Goal: Information Seeking & Learning: Learn about a topic

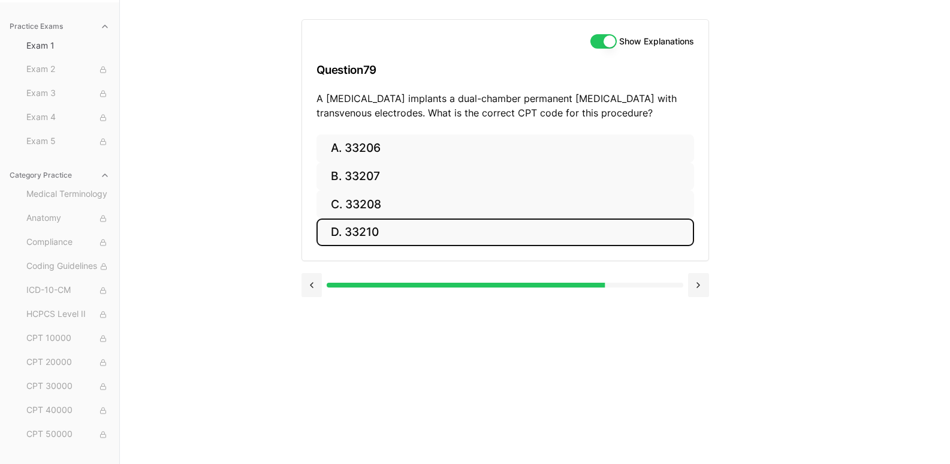
click at [440, 234] on button "D. 33210" at bounding box center [506, 232] width 378 height 28
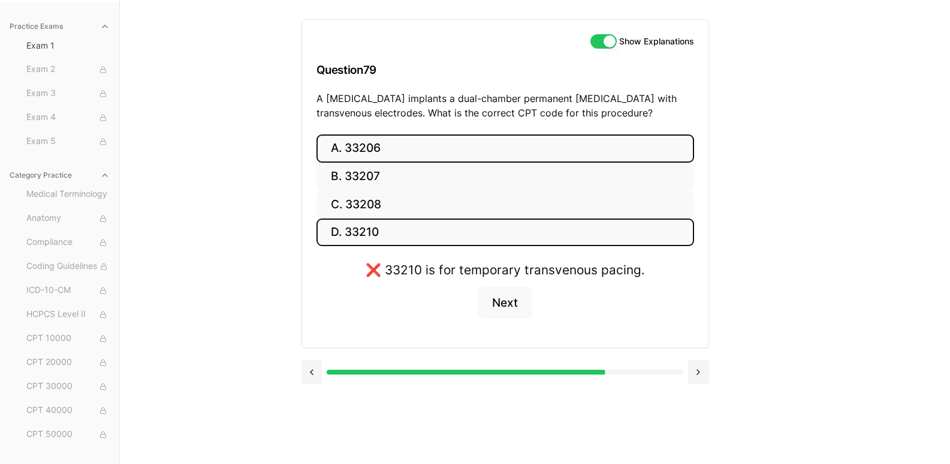
click at [439, 144] on button "A. 33206" at bounding box center [506, 148] width 378 height 28
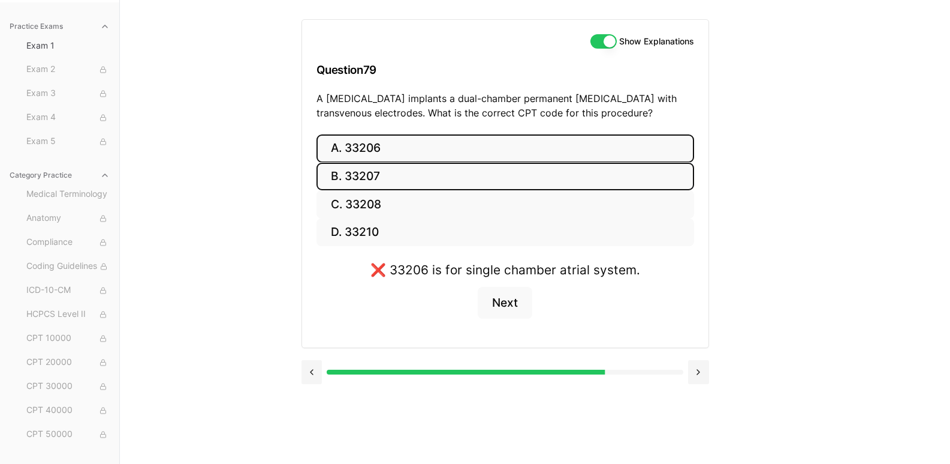
click at [432, 176] on button "B. 33207" at bounding box center [506, 177] width 378 height 28
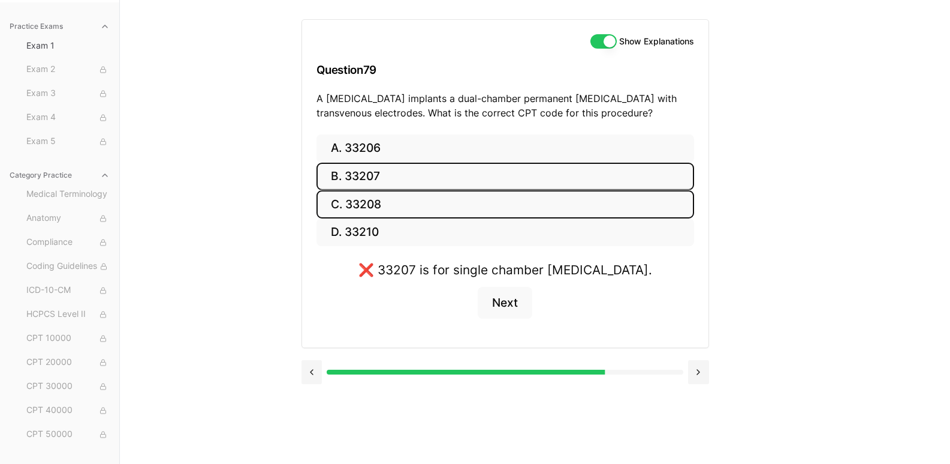
click at [434, 200] on button "C. 33208" at bounding box center [506, 204] width 378 height 28
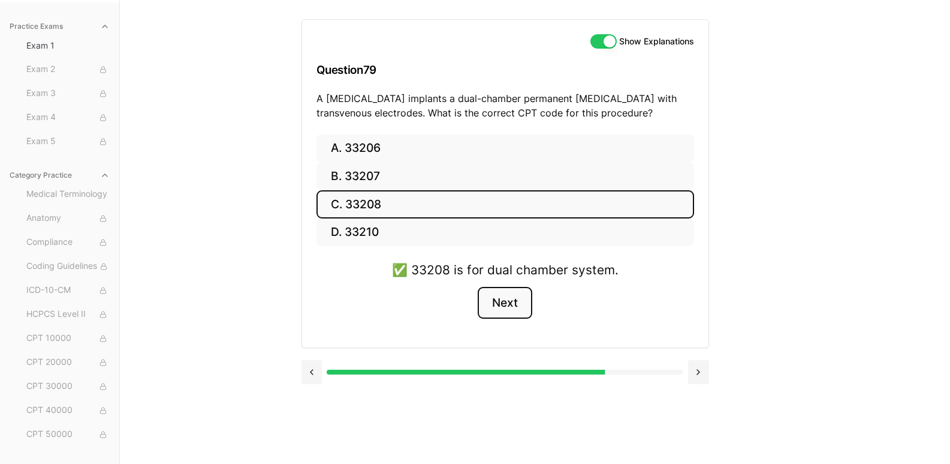
click at [505, 299] on button "Next" at bounding box center [505, 303] width 55 height 32
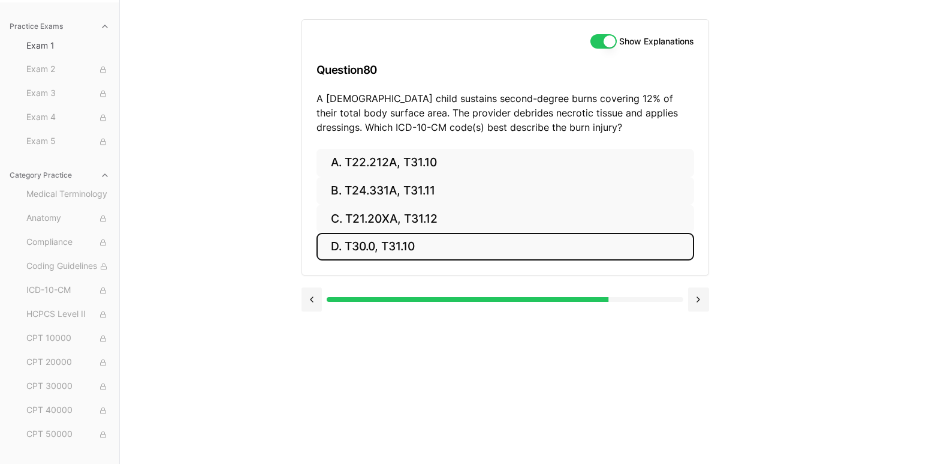
click at [419, 253] on button "D. T30.0, T31.10" at bounding box center [506, 247] width 378 height 28
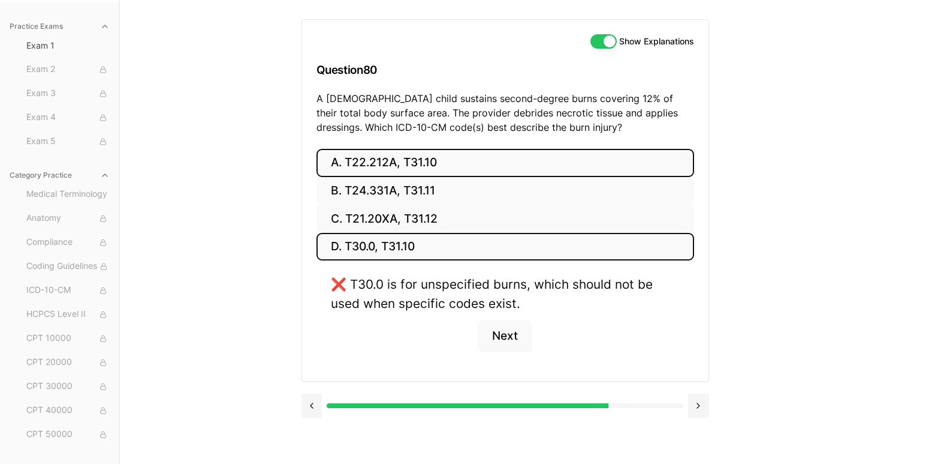
click at [416, 158] on button "A. T22.212A, T31.10" at bounding box center [506, 163] width 378 height 28
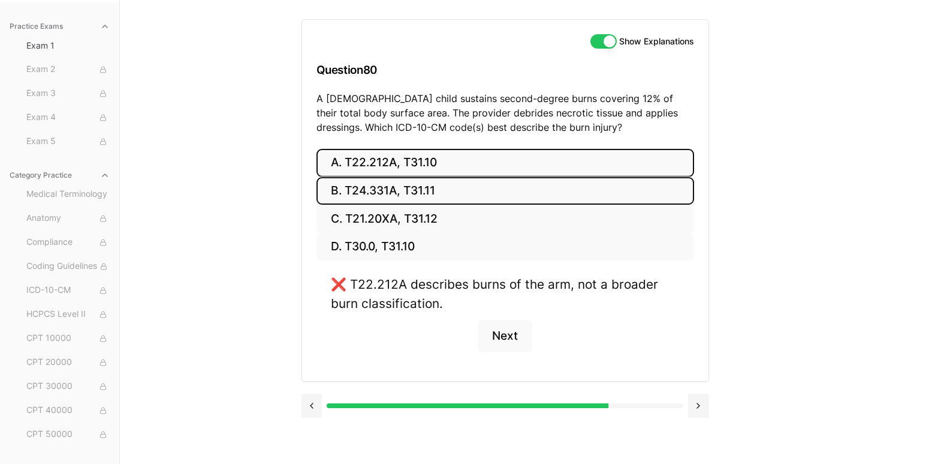
click at [420, 188] on button "B. T24.331A, T31.11" at bounding box center [506, 191] width 378 height 28
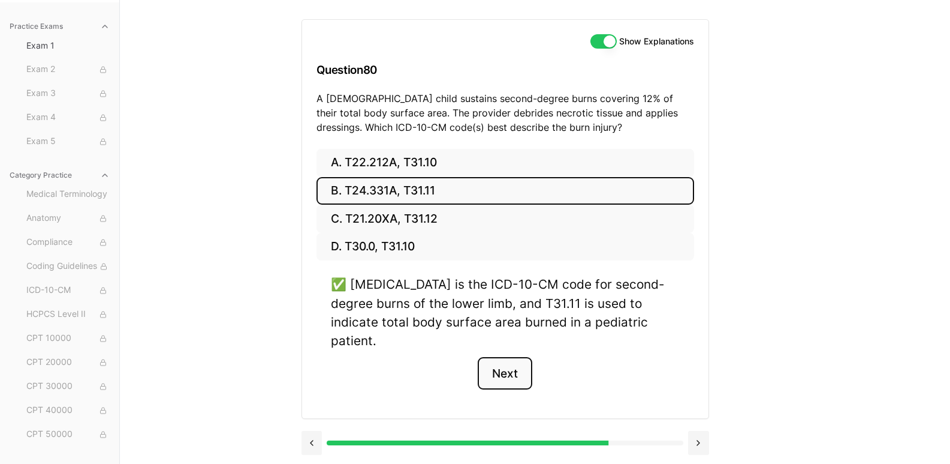
click at [503, 357] on button "Next" at bounding box center [505, 373] width 55 height 32
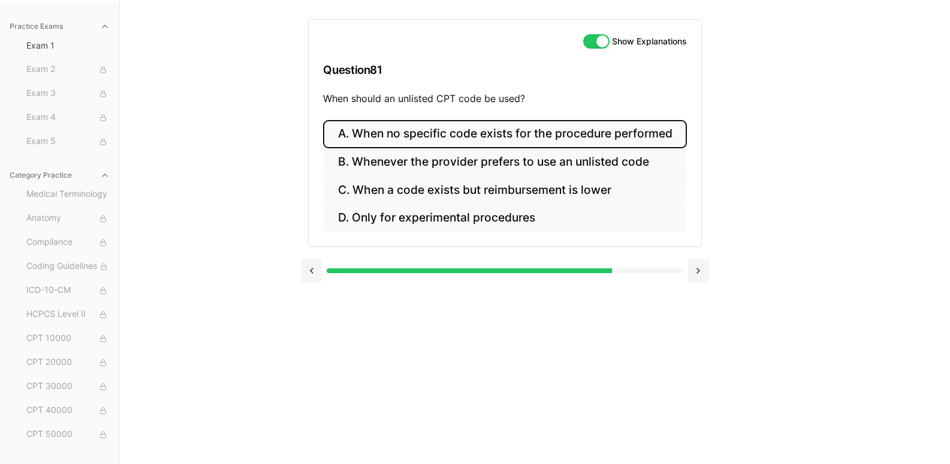
click at [504, 134] on button "A. When no specific code exists for the procedure performed" at bounding box center [504, 134] width 363 height 28
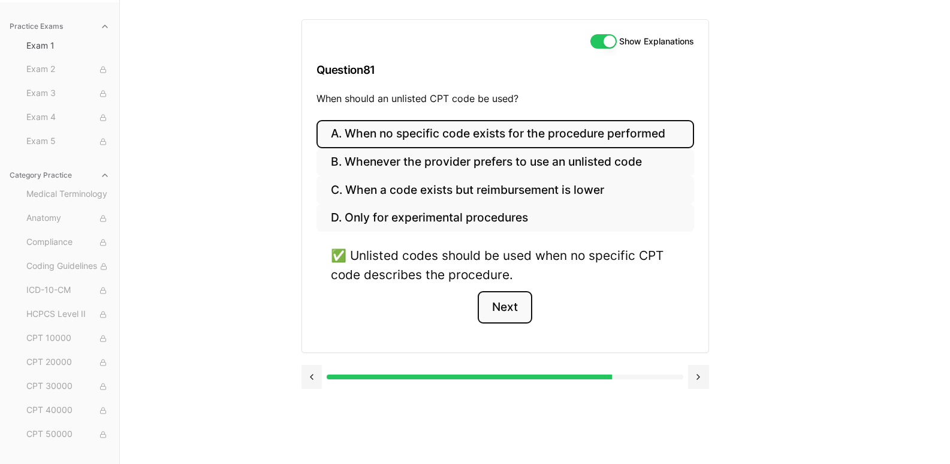
click at [506, 306] on button "Next" at bounding box center [505, 307] width 55 height 32
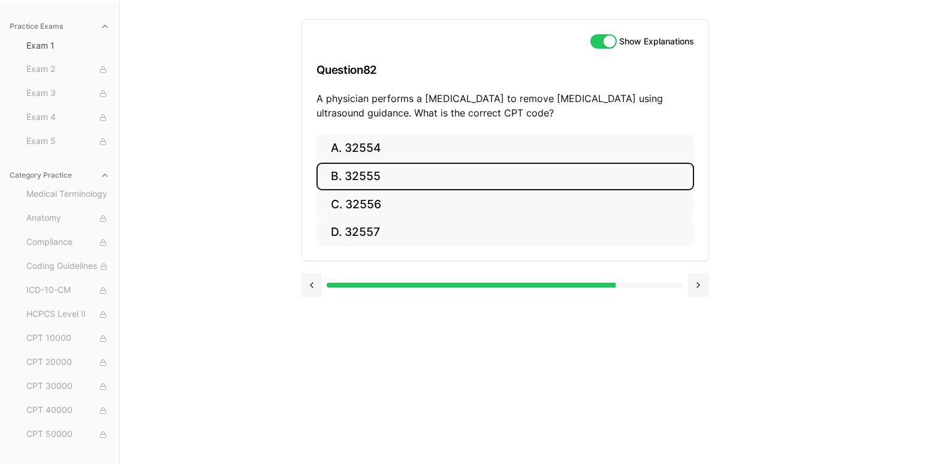
click at [413, 173] on button "B. 32555" at bounding box center [506, 177] width 378 height 28
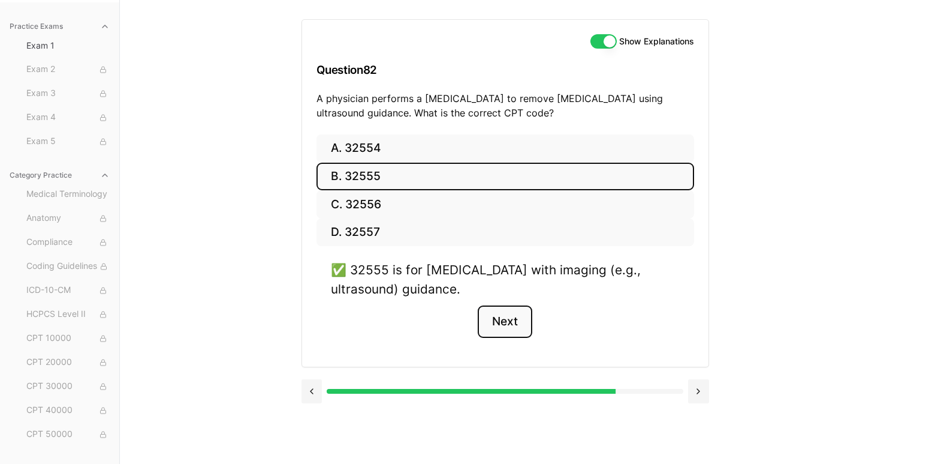
click at [512, 320] on button "Next" at bounding box center [505, 321] width 55 height 32
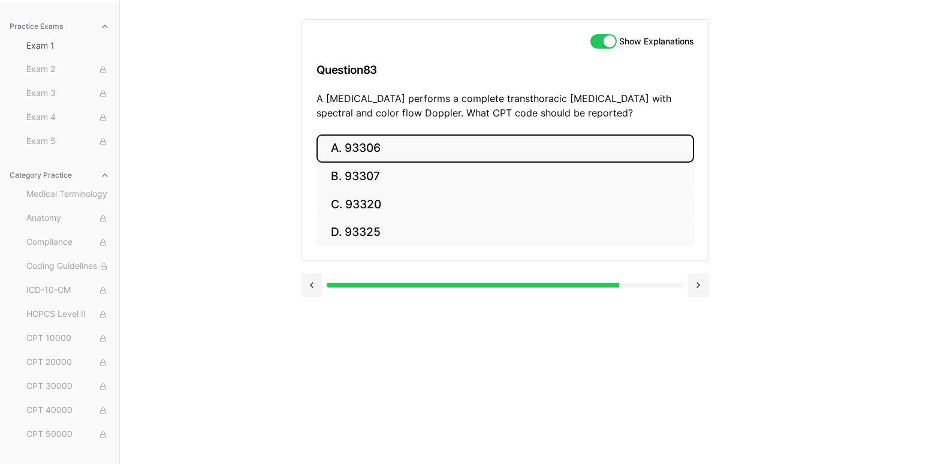
click at [383, 154] on button "A. 93306" at bounding box center [506, 148] width 378 height 28
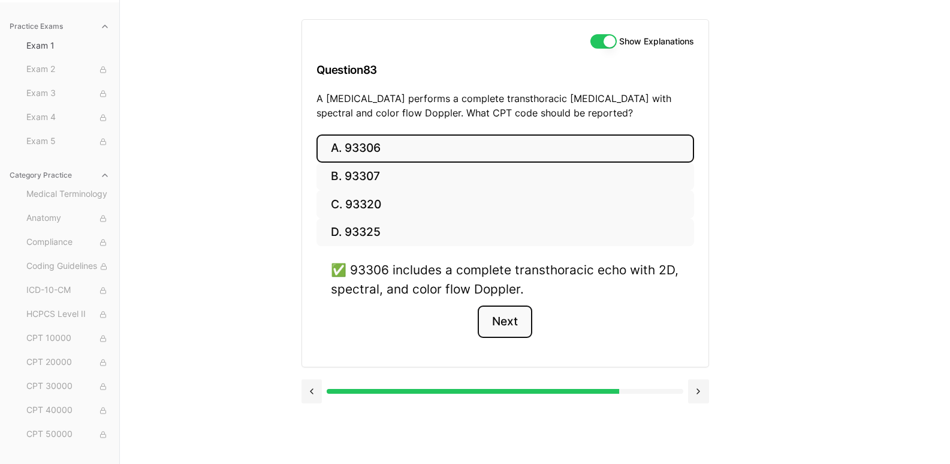
click at [496, 323] on button "Next" at bounding box center [505, 321] width 55 height 32
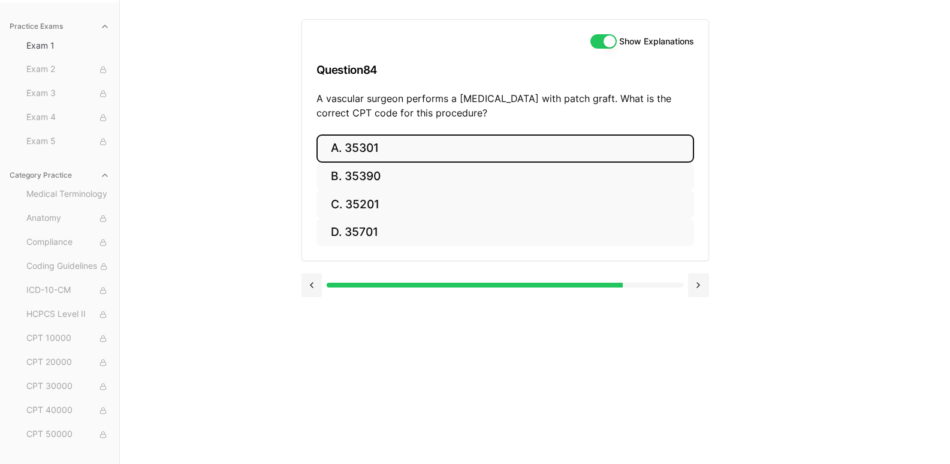
click at [467, 140] on button "A. 35301" at bounding box center [506, 148] width 378 height 28
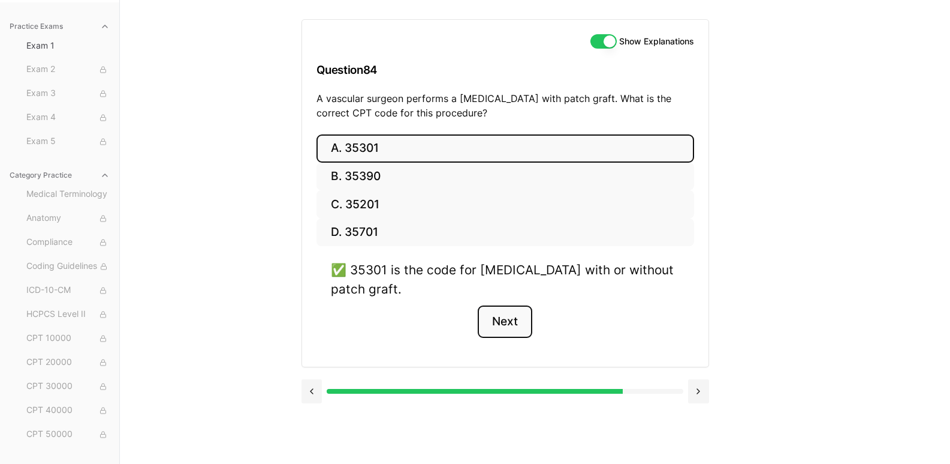
click at [504, 321] on button "Next" at bounding box center [505, 321] width 55 height 32
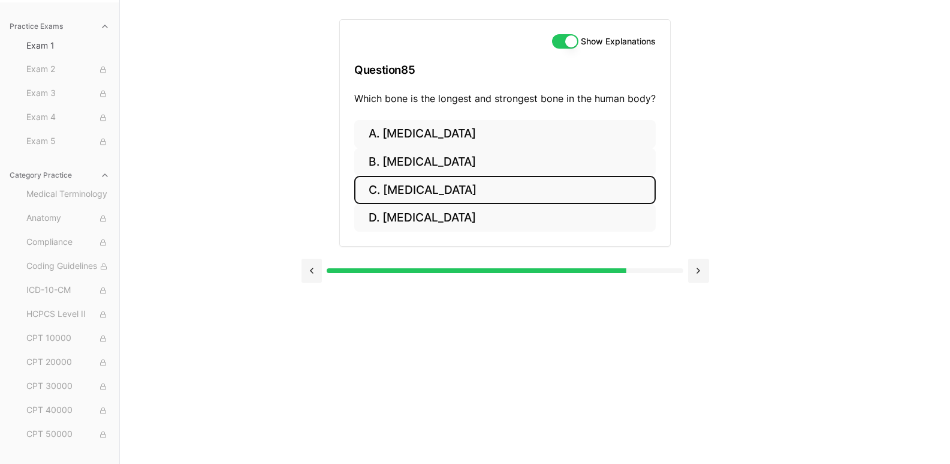
click at [491, 197] on button "C. [MEDICAL_DATA]" at bounding box center [505, 190] width 302 height 28
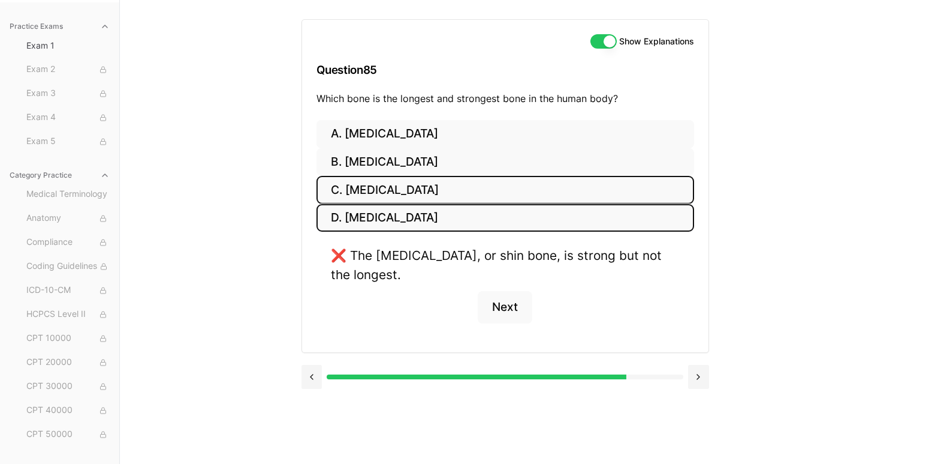
click at [489, 221] on button "D. [MEDICAL_DATA]" at bounding box center [506, 218] width 378 height 28
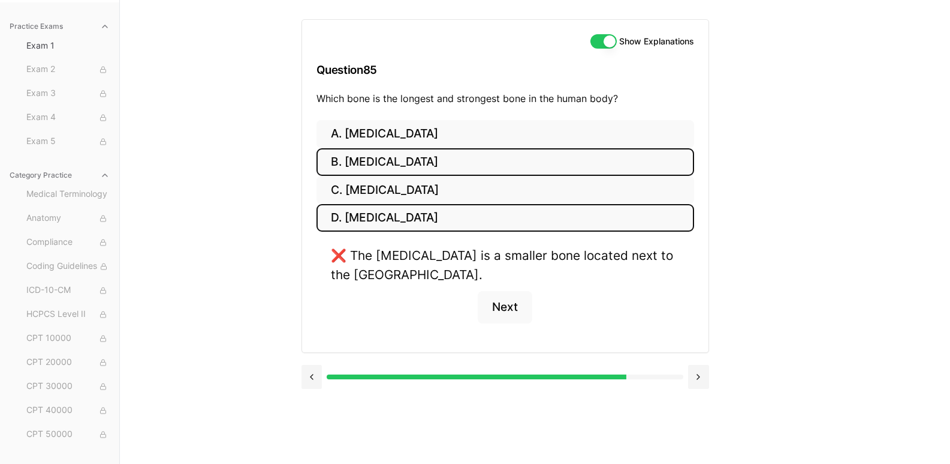
click at [486, 163] on button "B. [MEDICAL_DATA]" at bounding box center [506, 162] width 378 height 28
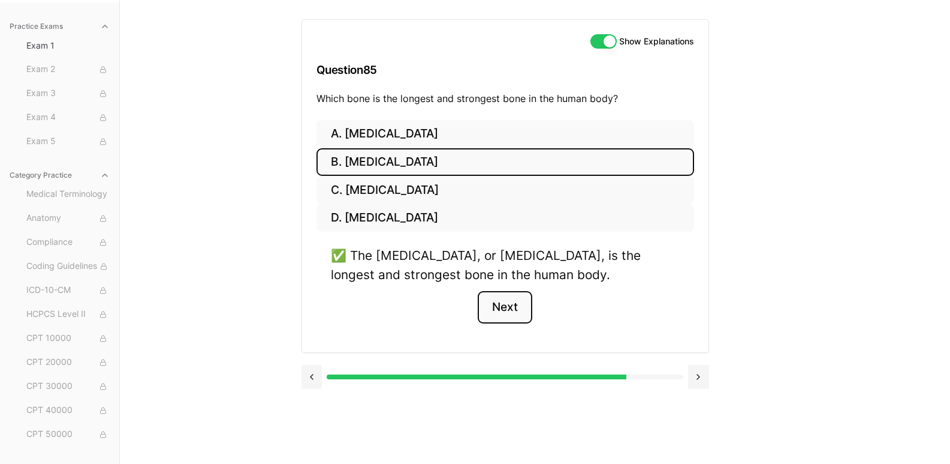
click at [518, 310] on button "Next" at bounding box center [505, 307] width 55 height 32
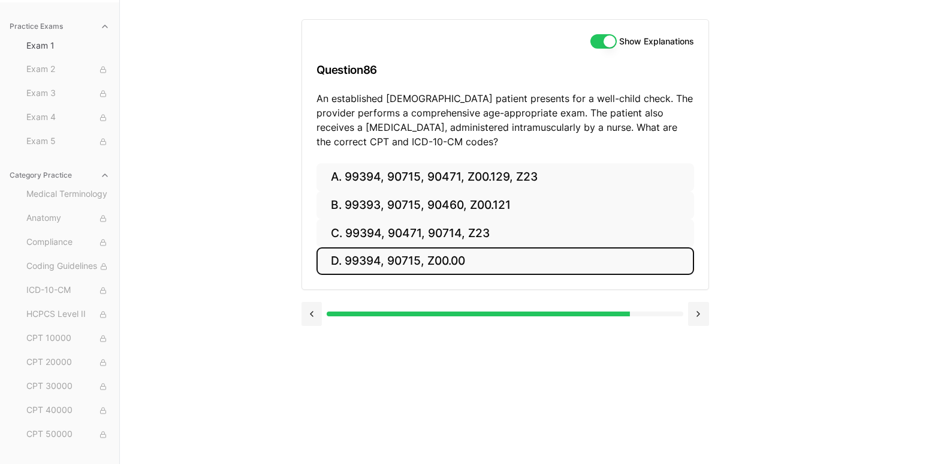
click at [452, 267] on button "D. 99394, 90715, Z00.00" at bounding box center [506, 261] width 378 height 28
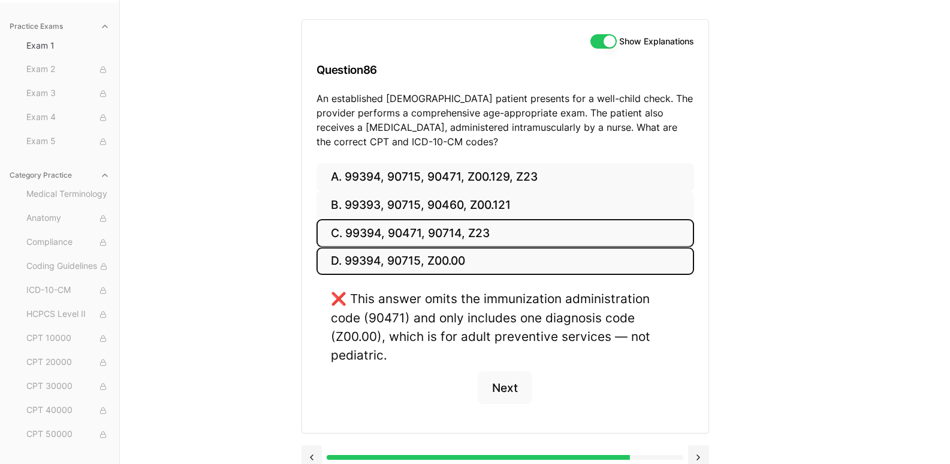
click at [453, 221] on button "C. 99394, 90471, 90714, Z23" at bounding box center [506, 233] width 378 height 28
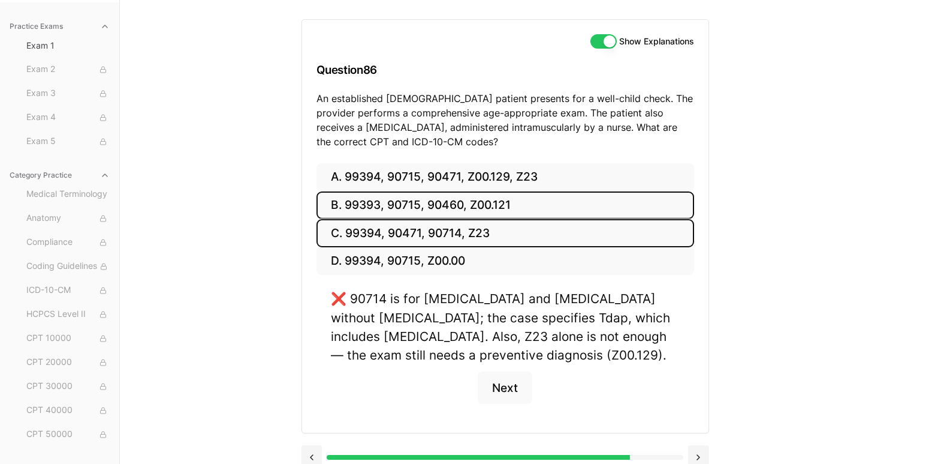
click at [453, 205] on button "B. 99393, 90715, 90460, Z00.121" at bounding box center [506, 205] width 378 height 28
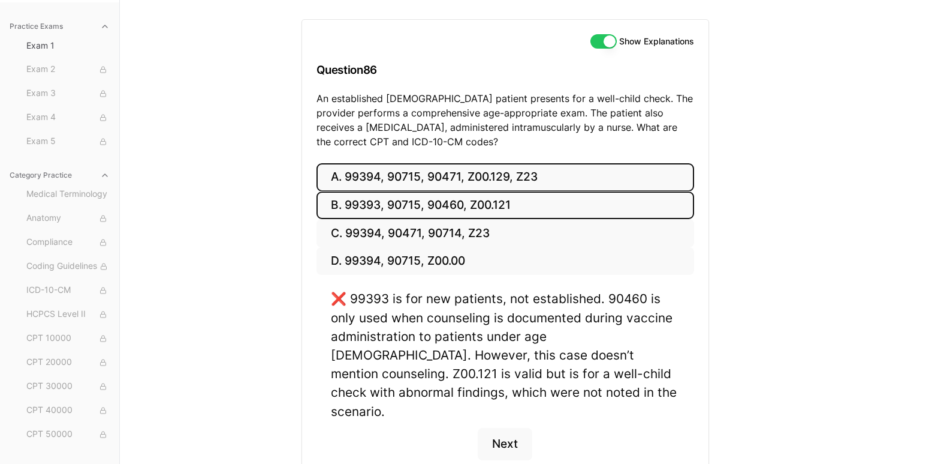
click at [453, 178] on button "A. 99394, 90715, 90471, Z00.129, Z23" at bounding box center [506, 177] width 378 height 28
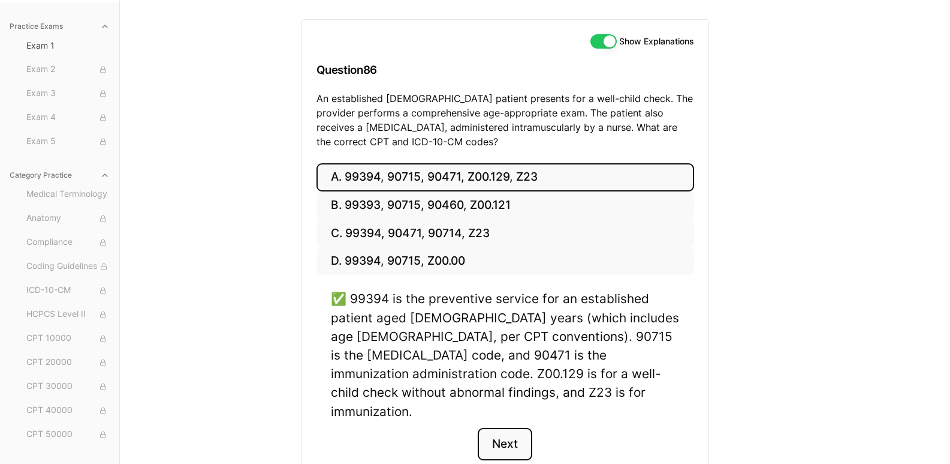
click at [516, 428] on button "Next" at bounding box center [505, 444] width 55 height 32
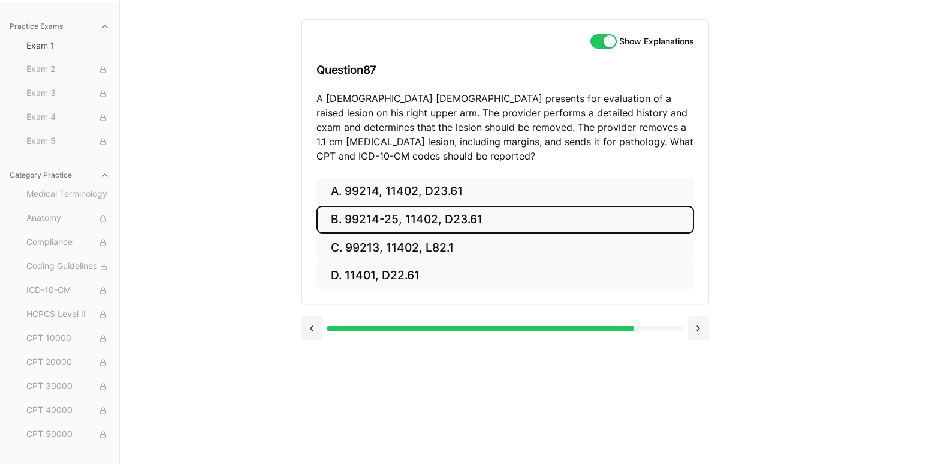
click at [431, 222] on button "B. 99214-25, 11402, D23.61" at bounding box center [506, 220] width 378 height 28
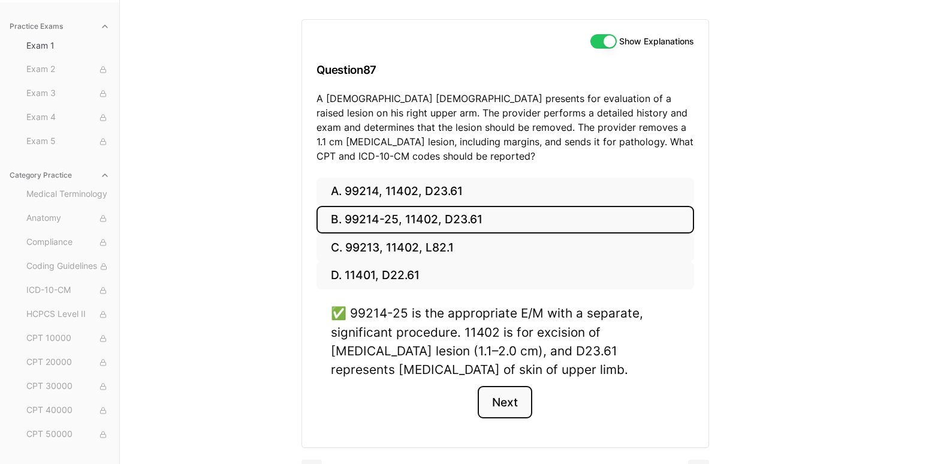
click at [505, 401] on button "Next" at bounding box center [505, 402] width 55 height 32
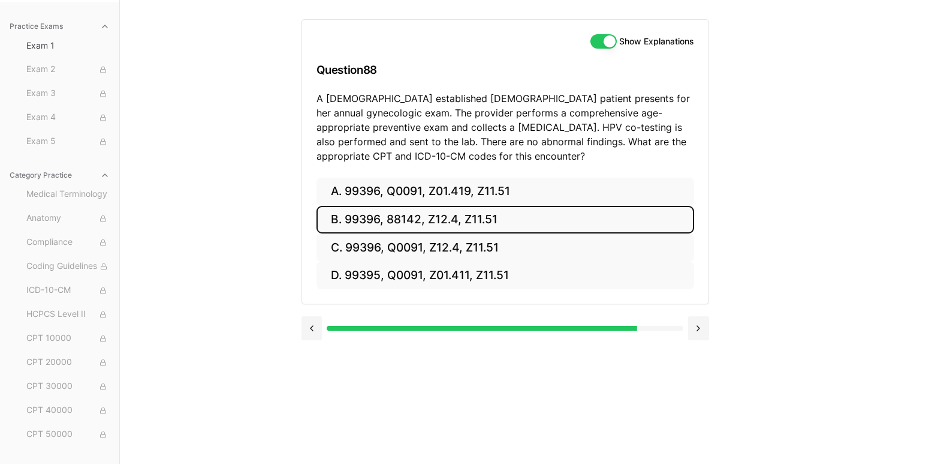
click at [394, 222] on button "B. 99396, 88142, Z12.4, Z11.51" at bounding box center [506, 220] width 378 height 28
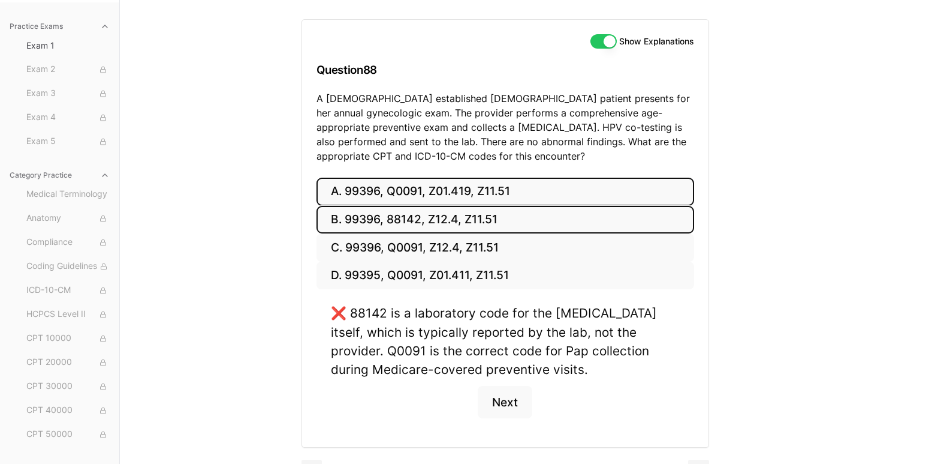
click at [395, 182] on button "A. 99396, Q0091, Z01.419, Z11.51" at bounding box center [506, 191] width 378 height 28
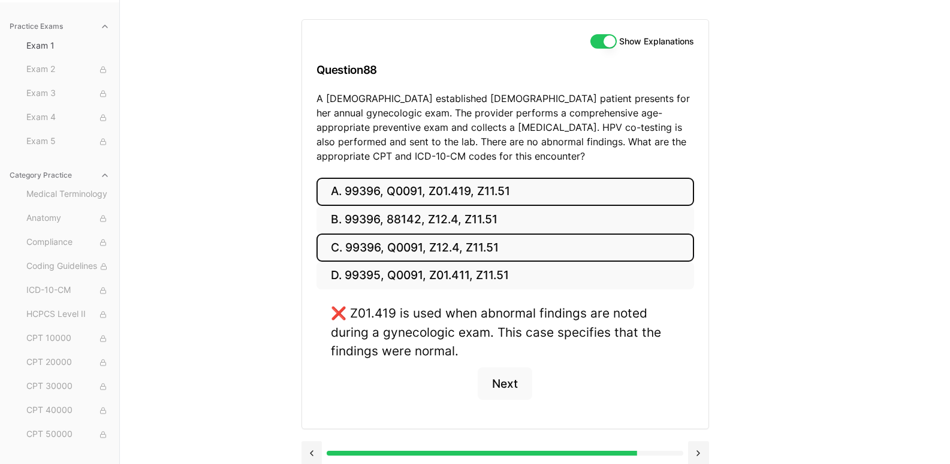
click at [407, 251] on button "C. 99396, Q0091, Z12.4, Z11.51" at bounding box center [506, 247] width 378 height 28
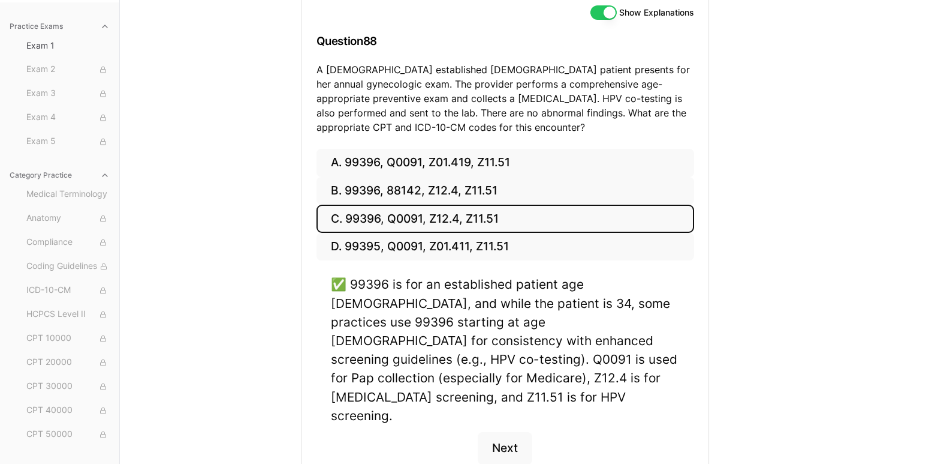
scroll to position [177, 0]
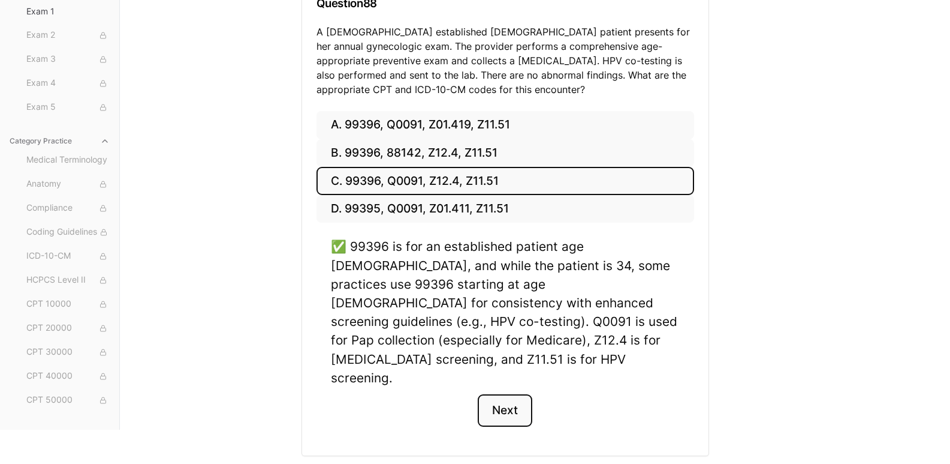
click at [500, 394] on button "Next" at bounding box center [505, 410] width 55 height 32
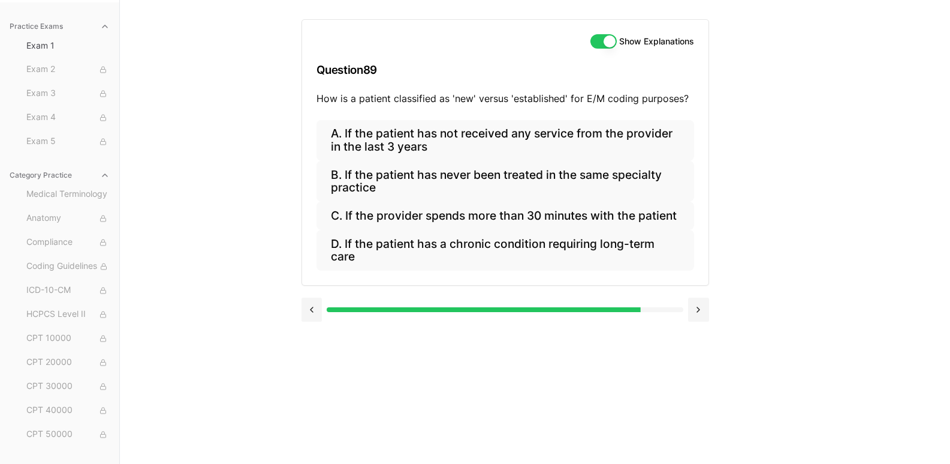
scroll to position [110, 0]
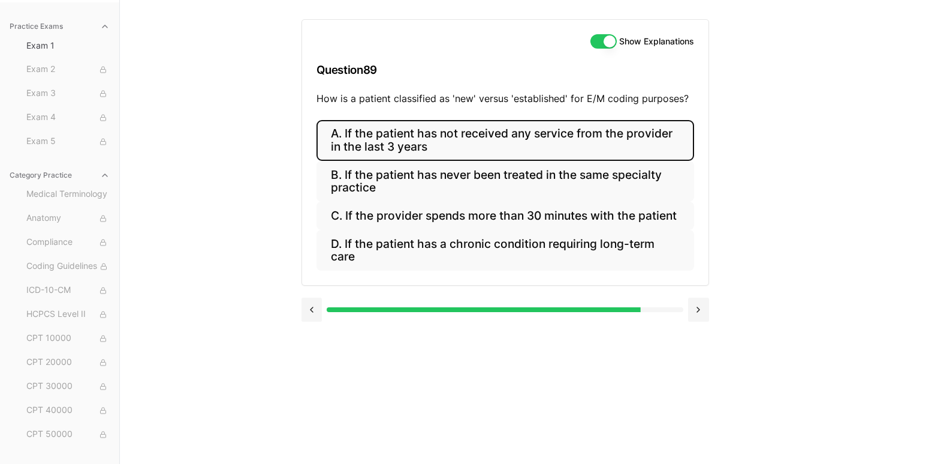
click at [486, 145] on button "A. If the patient has not received any service from the provider in the last 3 …" at bounding box center [506, 140] width 378 height 41
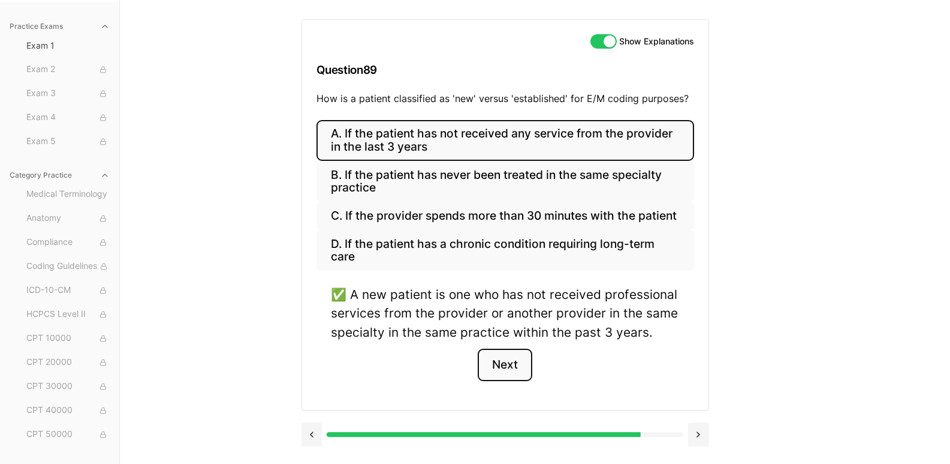
click at [514, 358] on button "Next" at bounding box center [505, 364] width 55 height 32
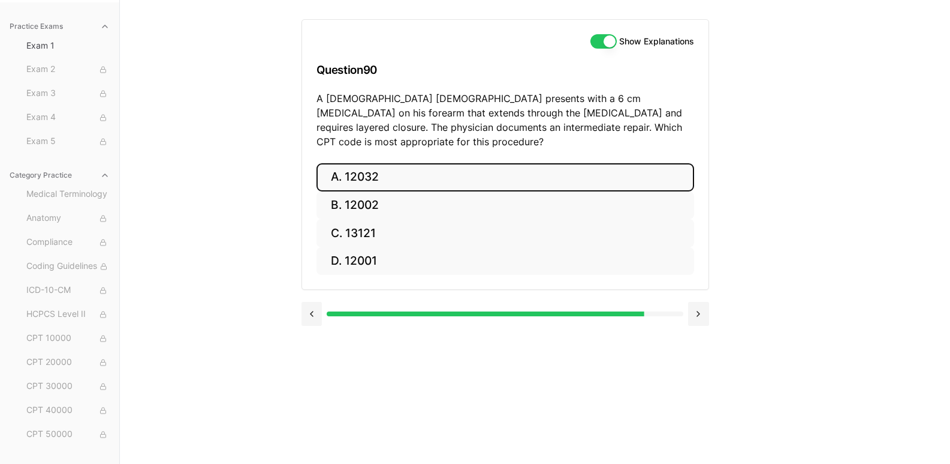
click at [386, 173] on button "A. 12032" at bounding box center [506, 177] width 378 height 28
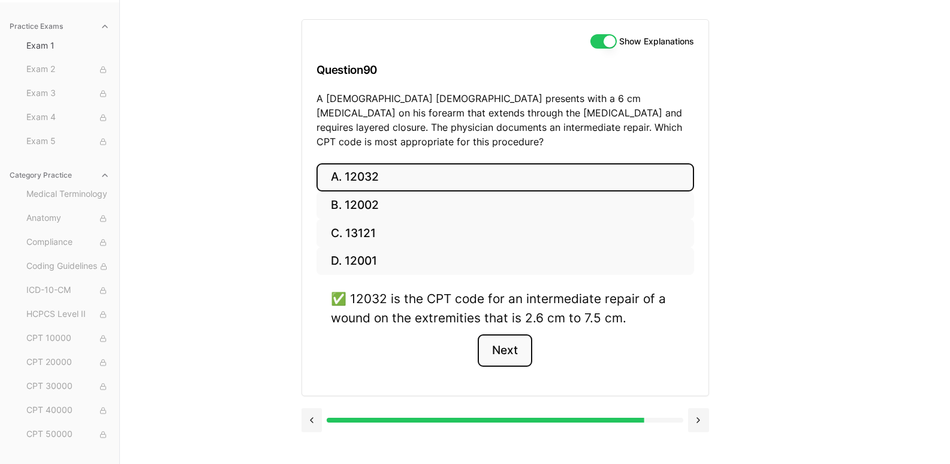
click at [500, 344] on button "Next" at bounding box center [505, 350] width 55 height 32
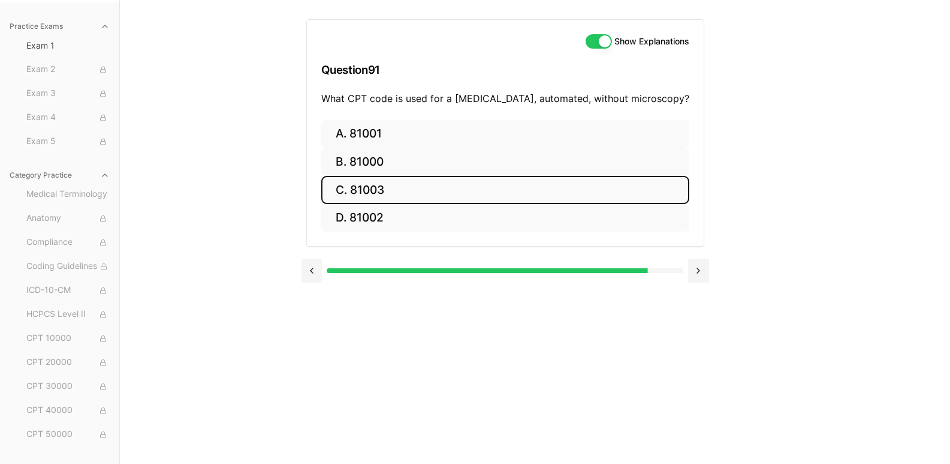
click at [423, 192] on button "C. 81003" at bounding box center [505, 190] width 368 height 28
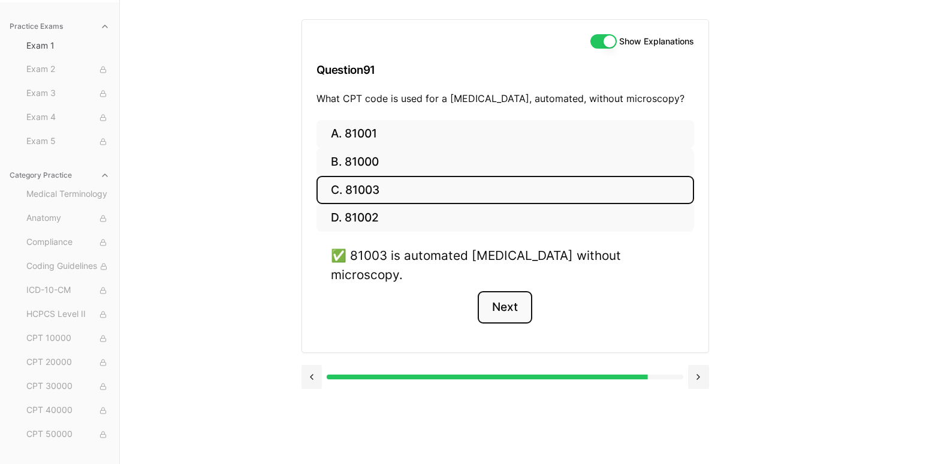
click at [499, 291] on button "Next" at bounding box center [505, 307] width 55 height 32
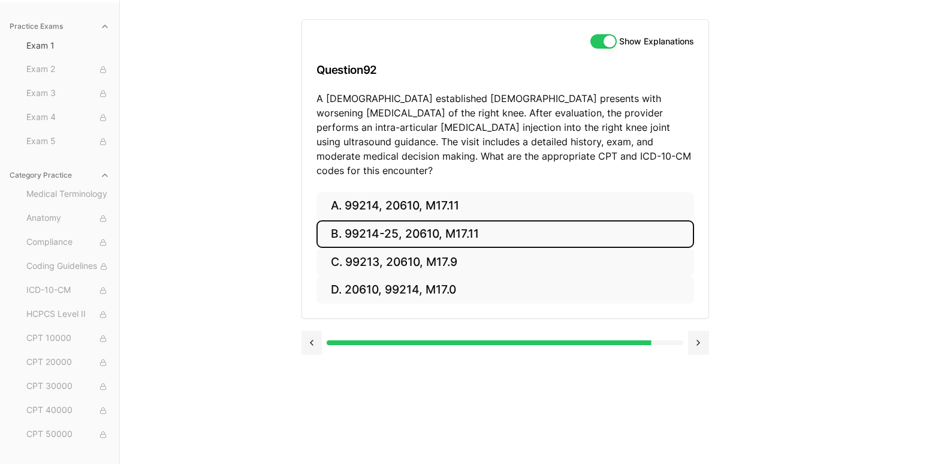
click at [347, 220] on button "B. 99214-25, 20610, M17.11" at bounding box center [506, 234] width 378 height 28
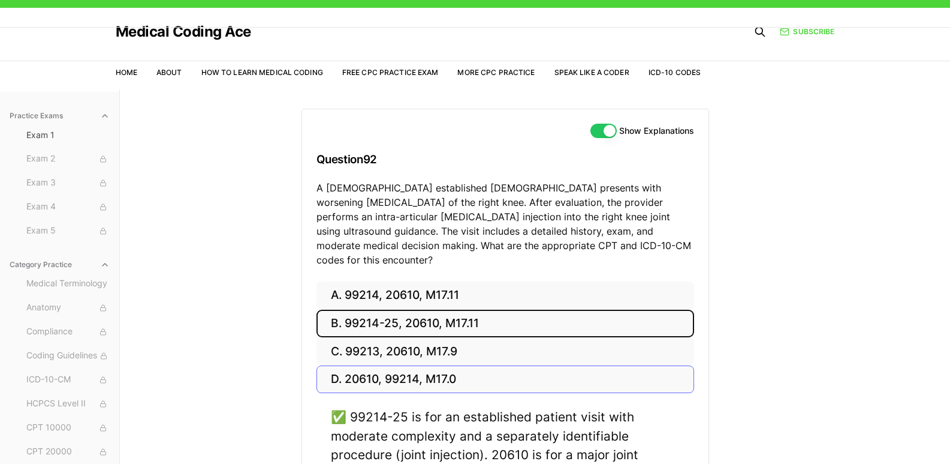
scroll to position [120, 0]
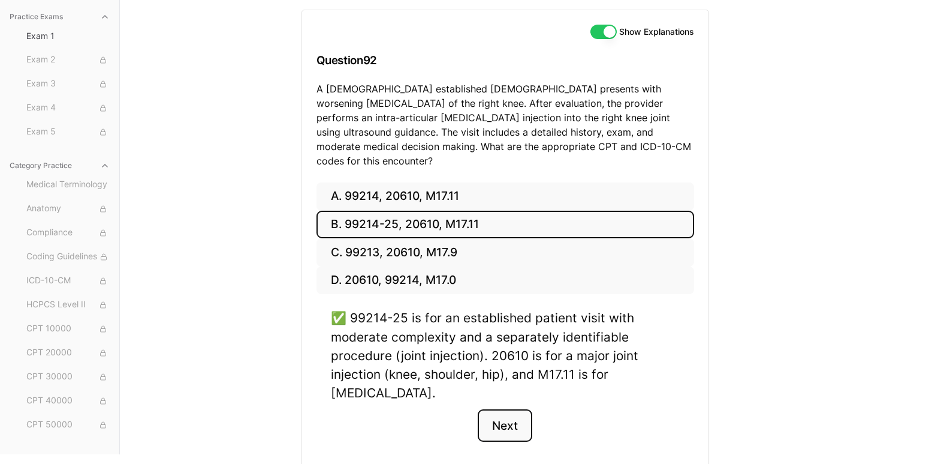
click at [511, 415] on button "Next" at bounding box center [505, 425] width 55 height 32
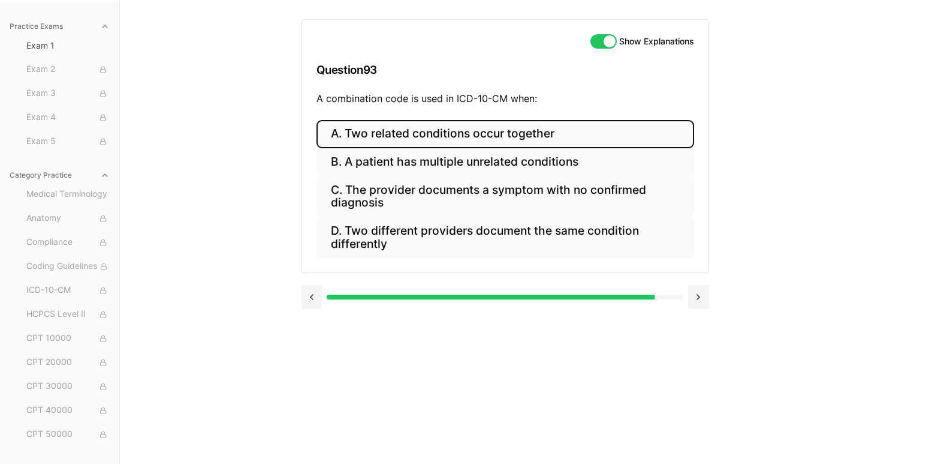
click at [486, 134] on button "A. Two related conditions occur together" at bounding box center [506, 134] width 378 height 28
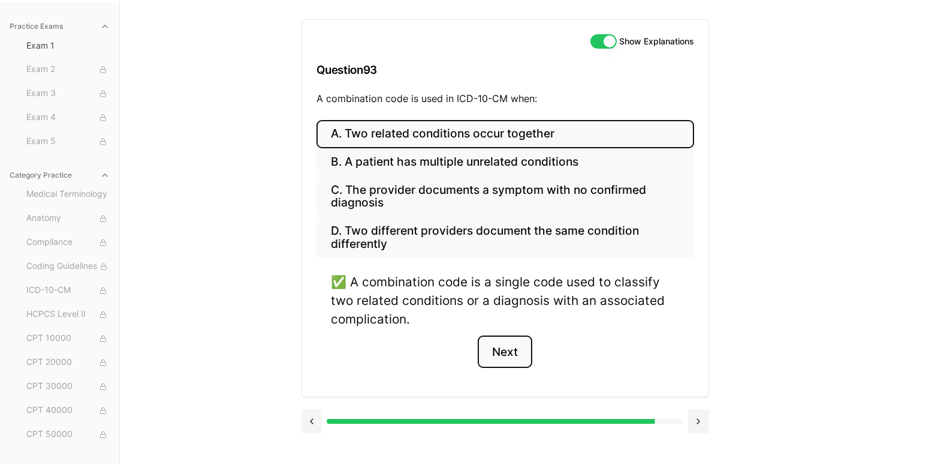
click at [508, 347] on button "Next" at bounding box center [505, 351] width 55 height 32
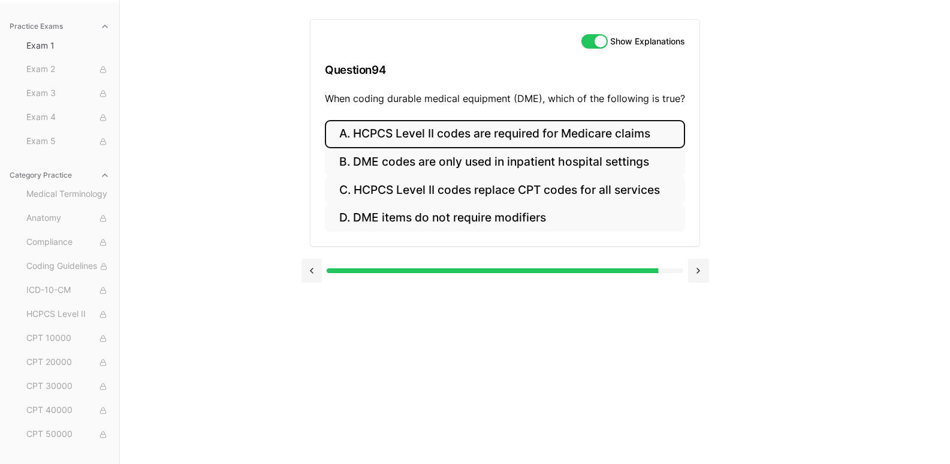
drag, startPoint x: 462, startPoint y: 137, endPoint x: 479, endPoint y: 143, distance: 17.8
click at [462, 137] on button "A. HCPCS Level II codes are required for Medicare claims" at bounding box center [505, 134] width 360 height 28
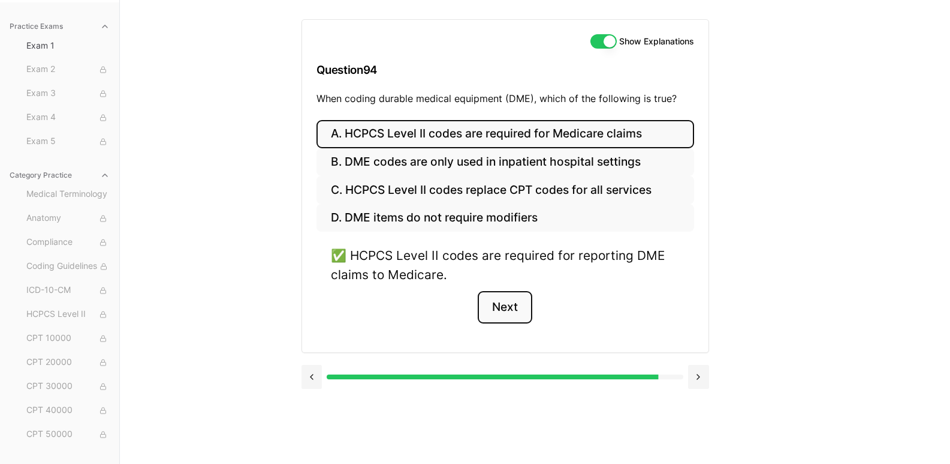
click at [516, 300] on button "Next" at bounding box center [505, 307] width 55 height 32
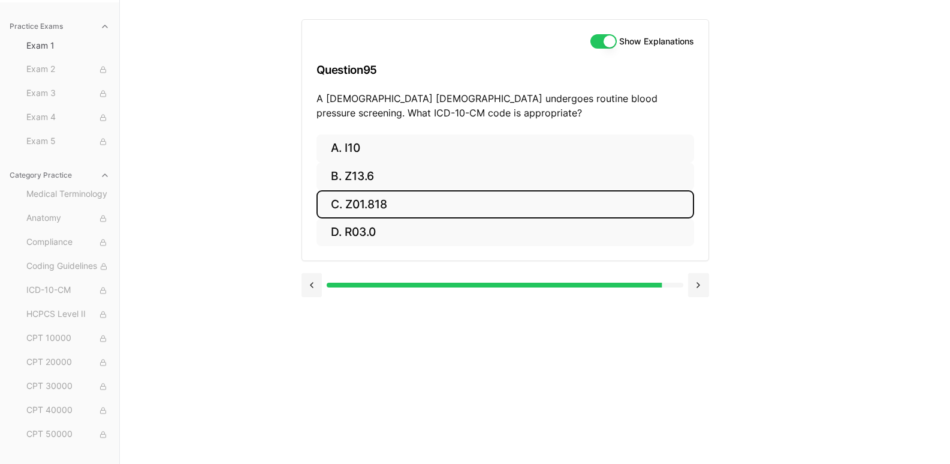
click at [432, 204] on button "C. Z01.818" at bounding box center [506, 204] width 378 height 28
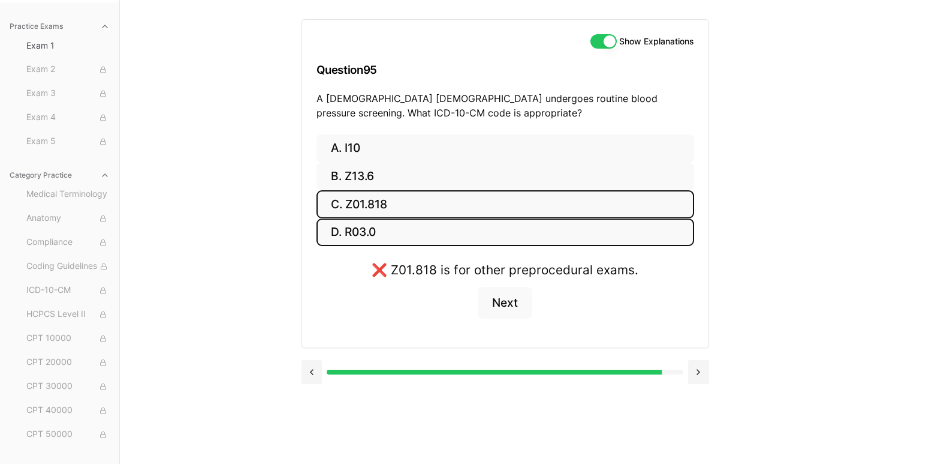
click at [430, 236] on button "D. R03.0" at bounding box center [506, 232] width 378 height 28
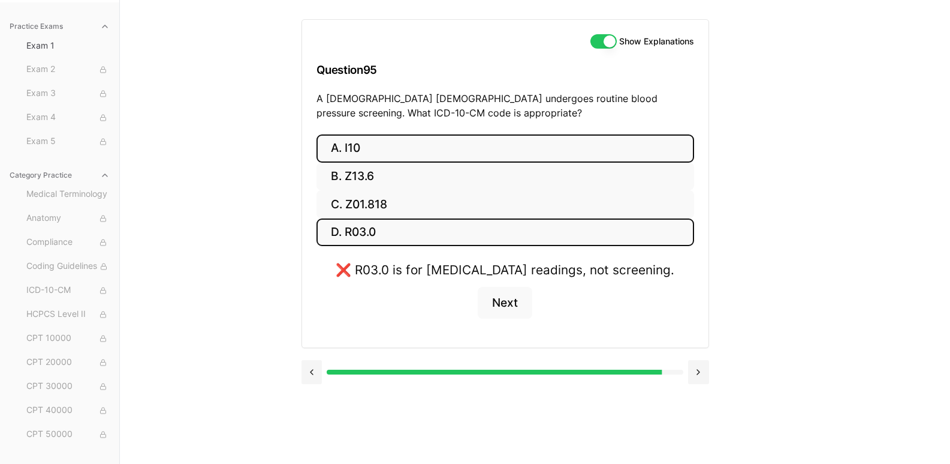
click at [426, 151] on button "A. I10" at bounding box center [506, 148] width 378 height 28
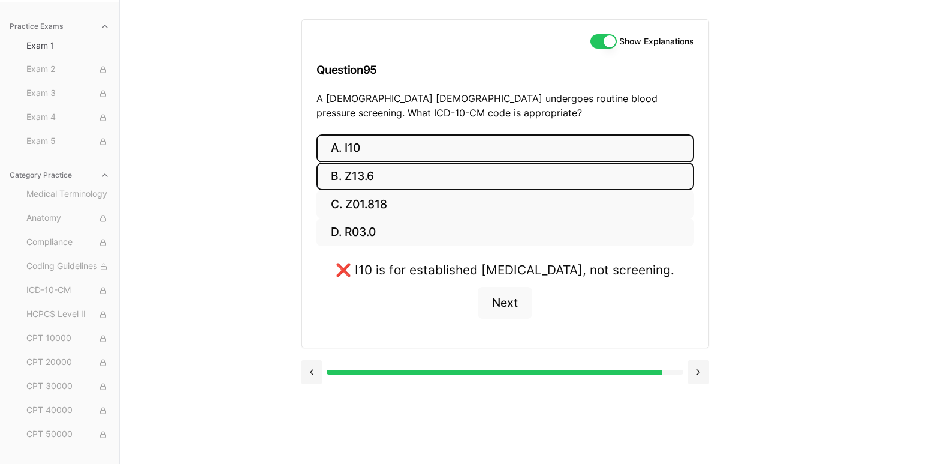
click at [428, 167] on button "B. Z13.6" at bounding box center [506, 177] width 378 height 28
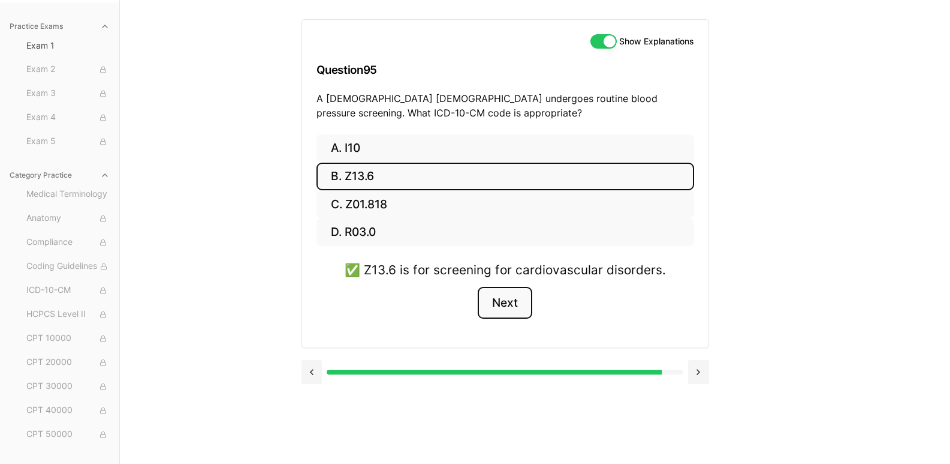
click at [515, 302] on button "Next" at bounding box center [505, 303] width 55 height 32
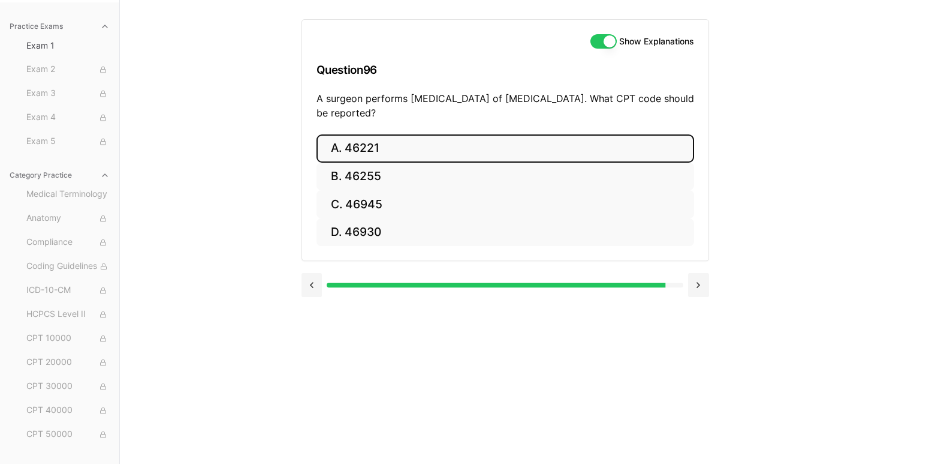
click at [509, 152] on button "A. 46221" at bounding box center [506, 148] width 378 height 28
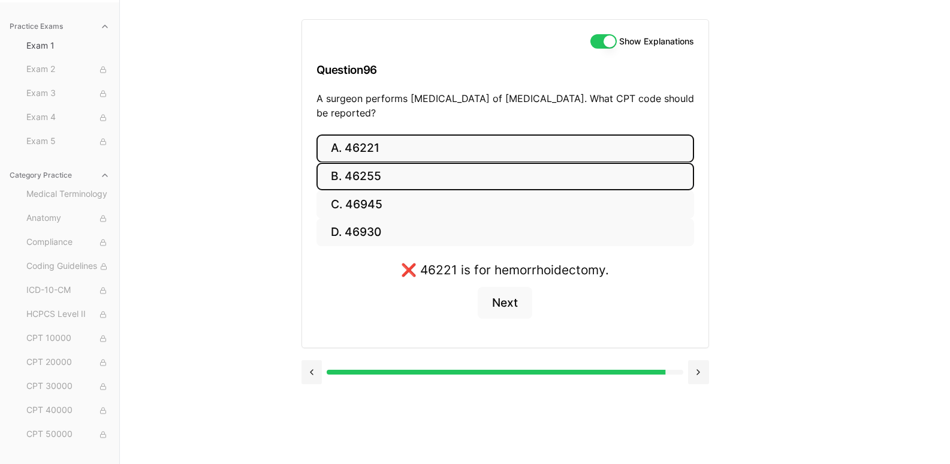
click at [486, 177] on button "B. 46255" at bounding box center [506, 177] width 378 height 28
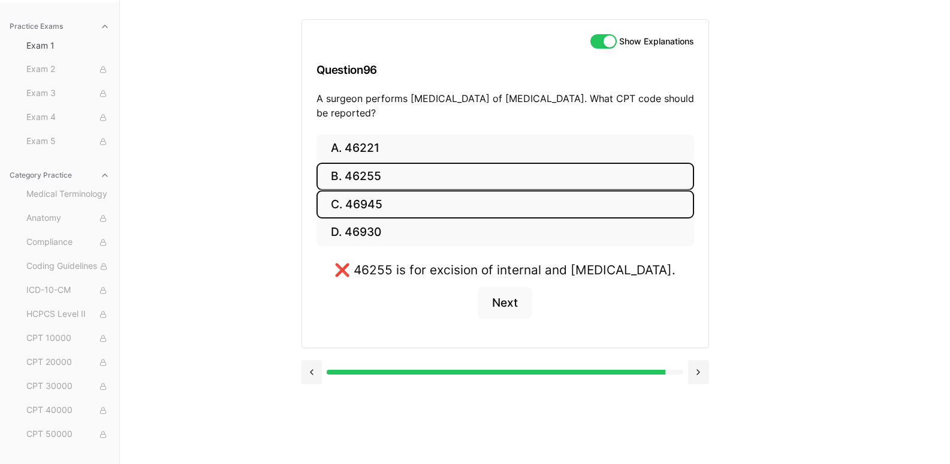
click at [486, 203] on button "C. 46945" at bounding box center [506, 204] width 378 height 28
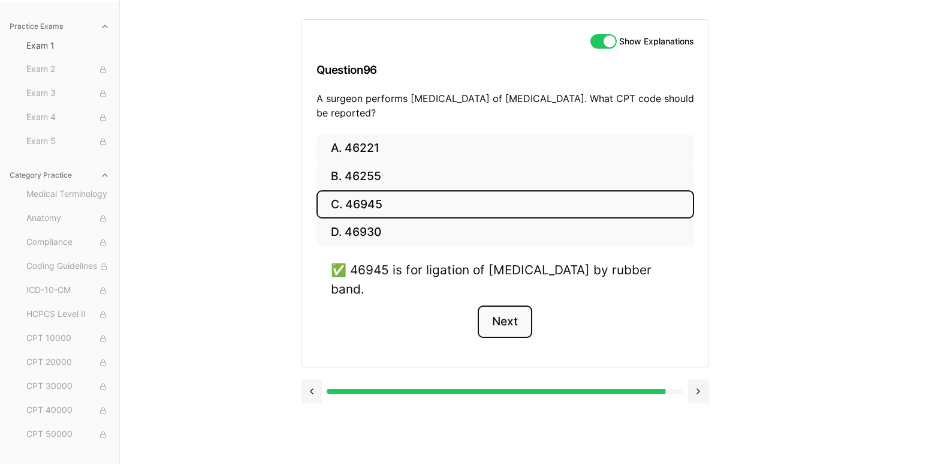
click at [502, 322] on button "Next" at bounding box center [505, 321] width 55 height 32
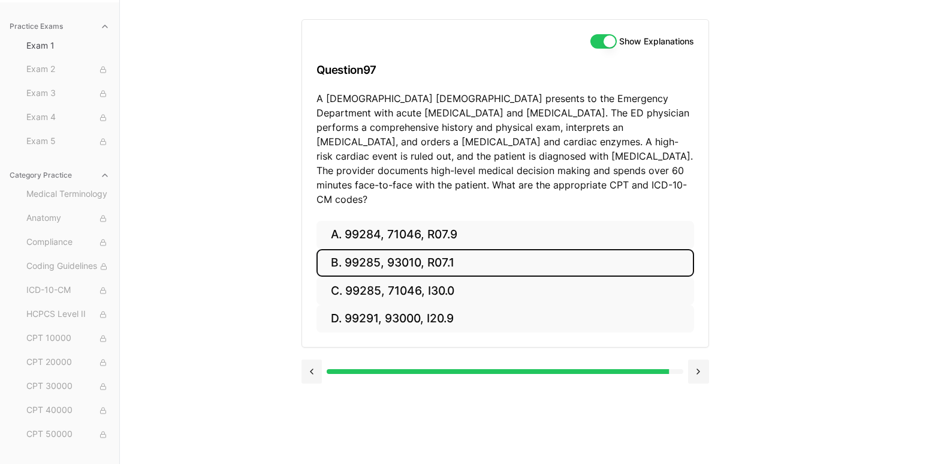
click at [496, 249] on button "B. 99285, 93010, R07.1" at bounding box center [506, 263] width 378 height 28
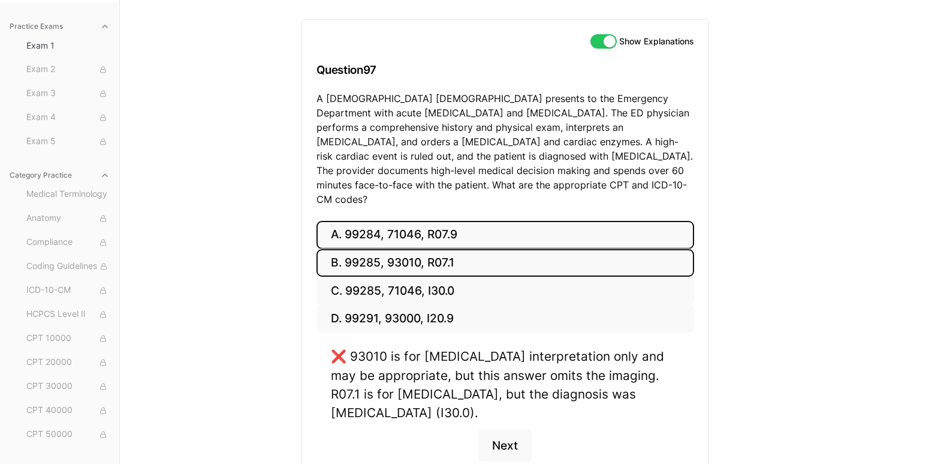
click at [492, 221] on button "A. 99284, 71046, R07.9" at bounding box center [506, 235] width 378 height 28
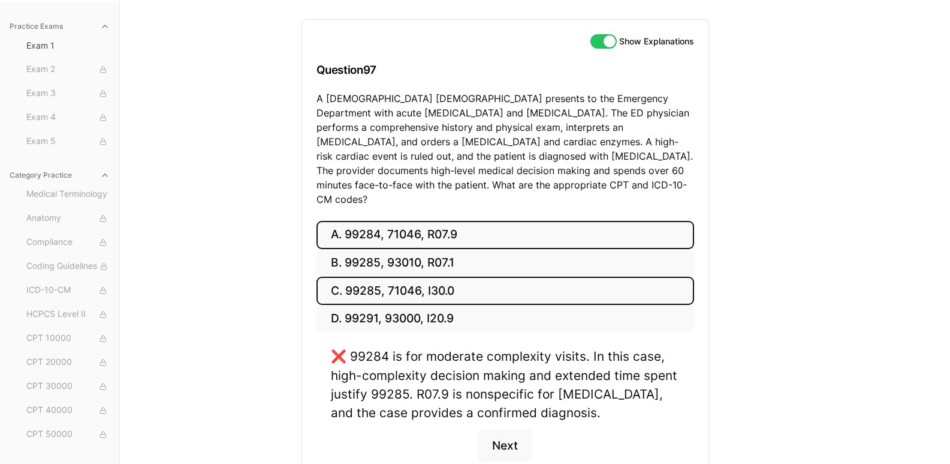
click at [489, 276] on button "C. 99285, 71046, I30.0" at bounding box center [506, 290] width 378 height 28
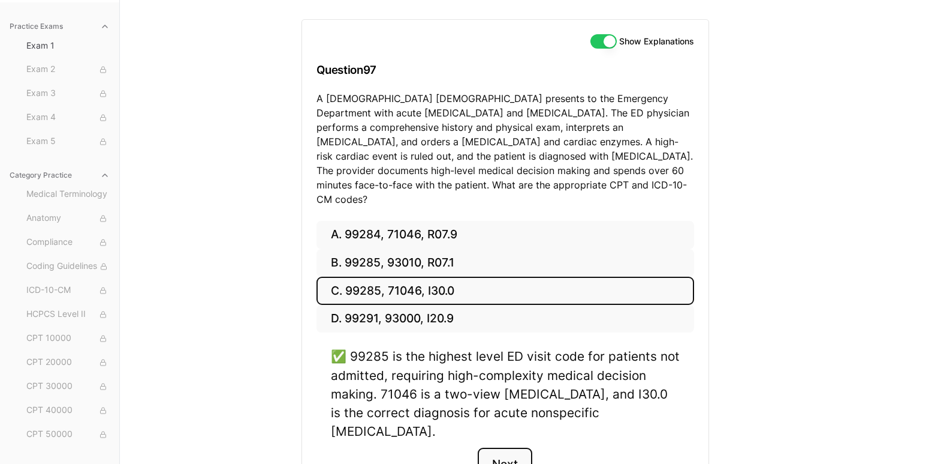
click at [508, 447] on button "Next" at bounding box center [505, 463] width 55 height 32
